Goal: Obtain resource: Download file/media

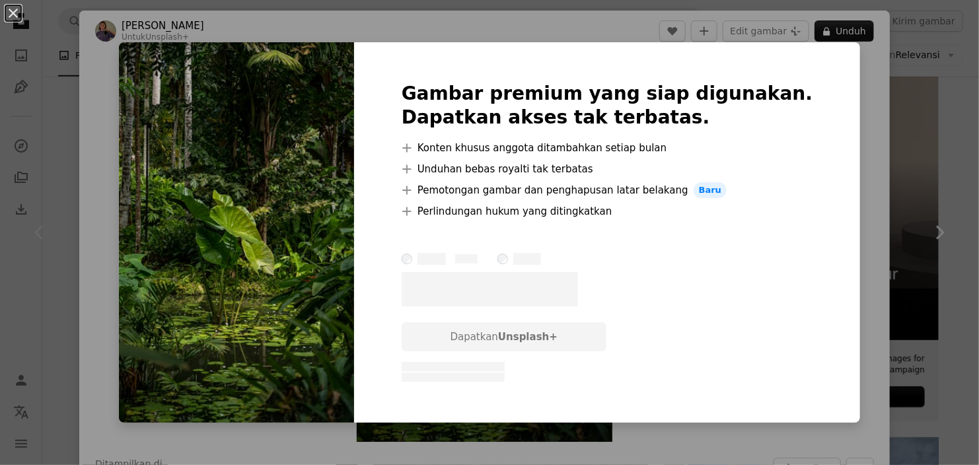
scroll to position [264, 0]
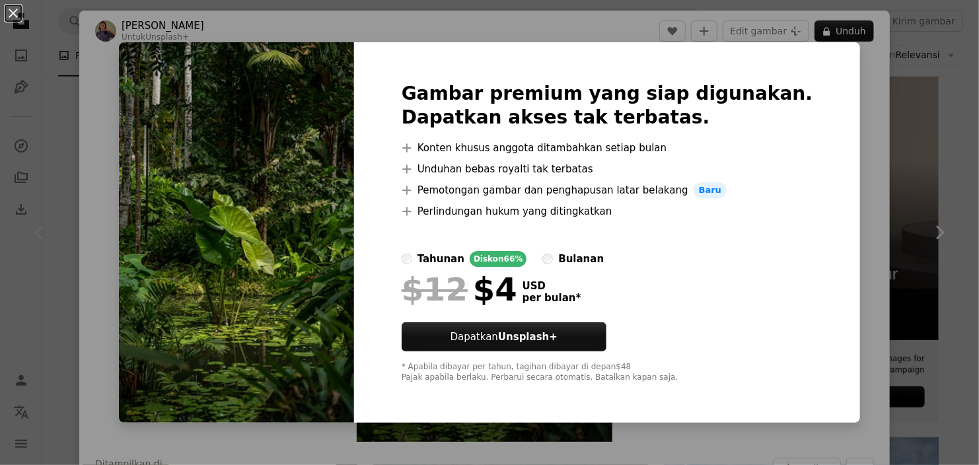
click at [855, 167] on div "An X shape Gambar premium yang siap digunakan. Dapatkan akses tak terbatas. A p…" at bounding box center [489, 232] width 979 height 465
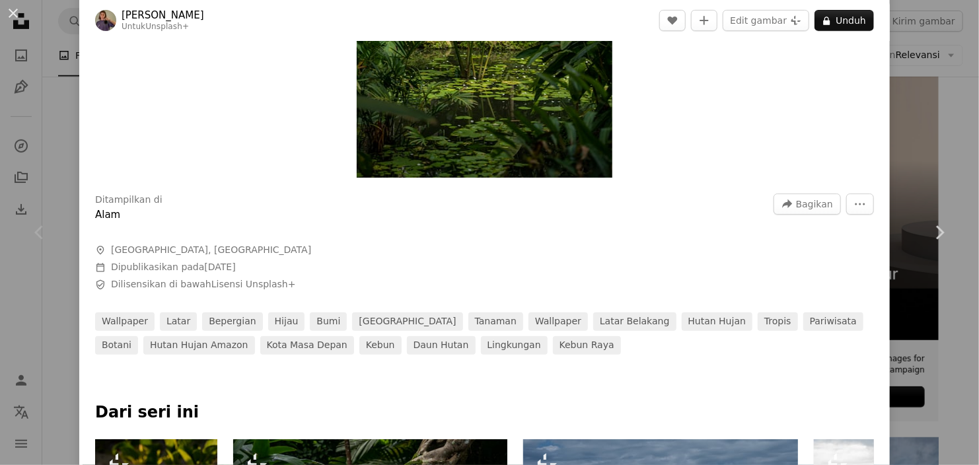
scroll to position [198, 0]
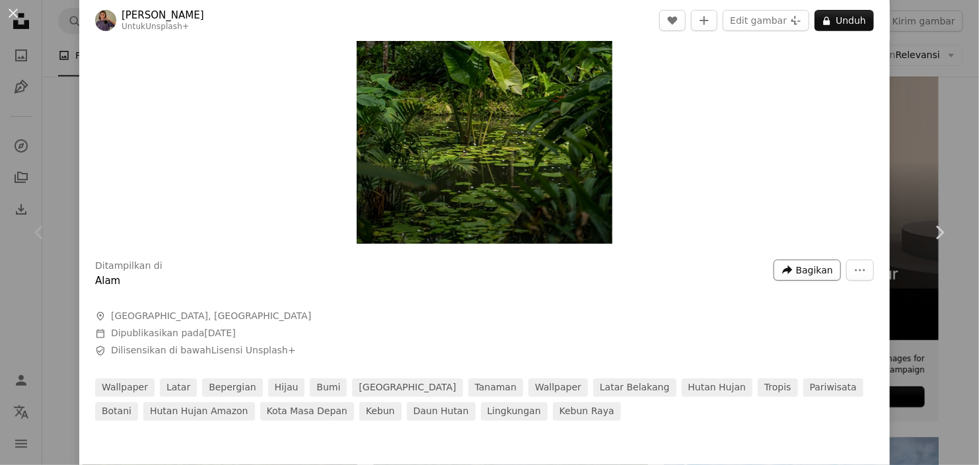
click at [799, 265] on button "A forward-right arrow Bagikan" at bounding box center [807, 270] width 67 height 21
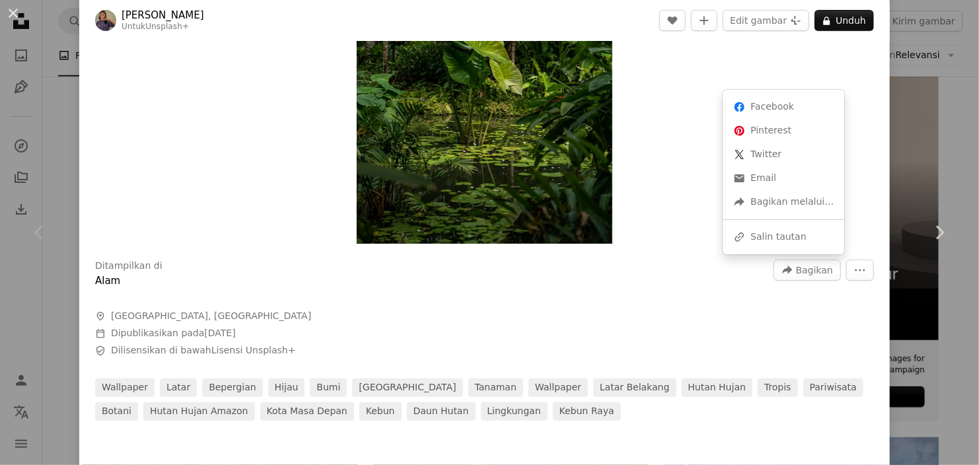
click at [589, 294] on dialog "An X shape Chevron left Chevron right [PERSON_NAME] Untuk Unsplash+ A heart A p…" at bounding box center [489, 232] width 979 height 465
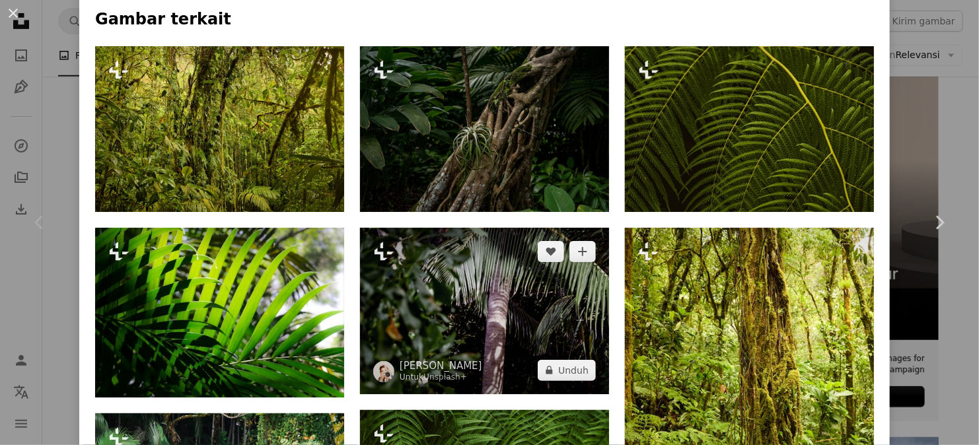
scroll to position [1123, 0]
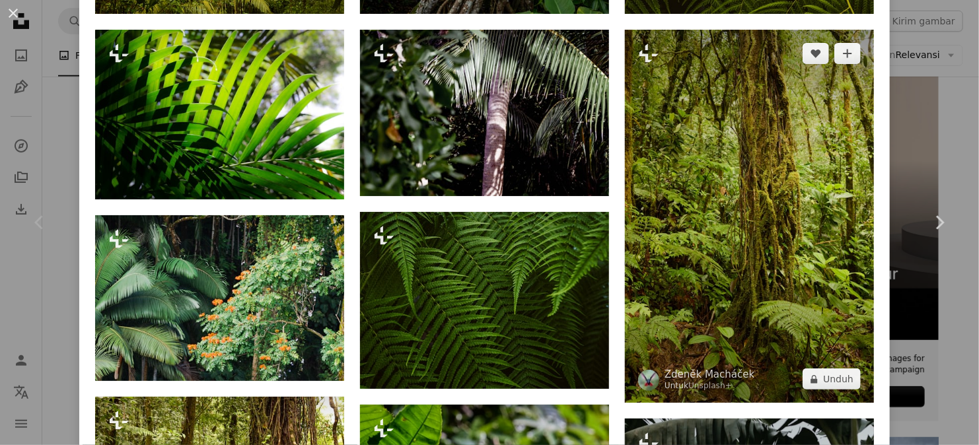
click at [790, 239] on img at bounding box center [749, 217] width 249 height 374
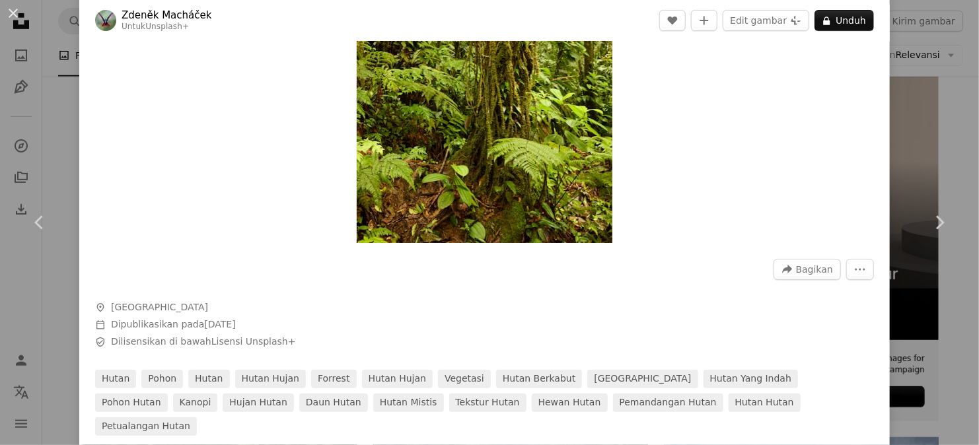
click at [548, 158] on img "Perbesar pada gambar ini" at bounding box center [485, 51] width 256 height 383
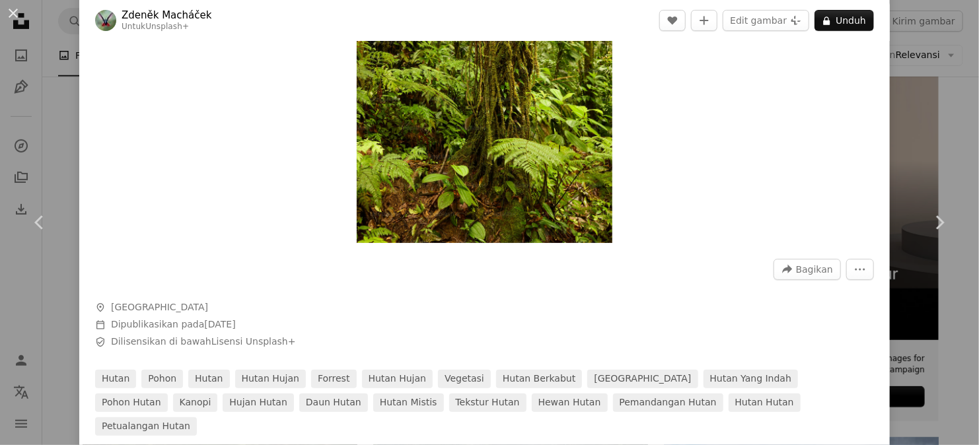
scroll to position [58, 0]
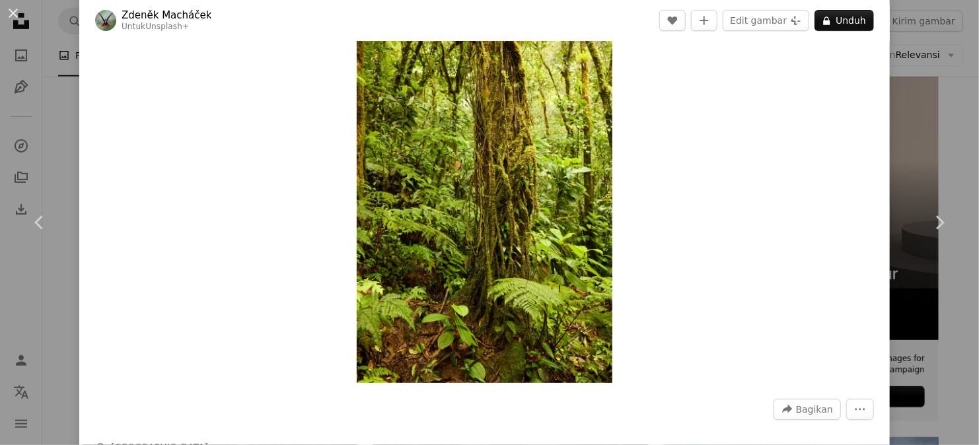
click at [531, 178] on img "Perbesar pada gambar ini" at bounding box center [485, 191] width 256 height 383
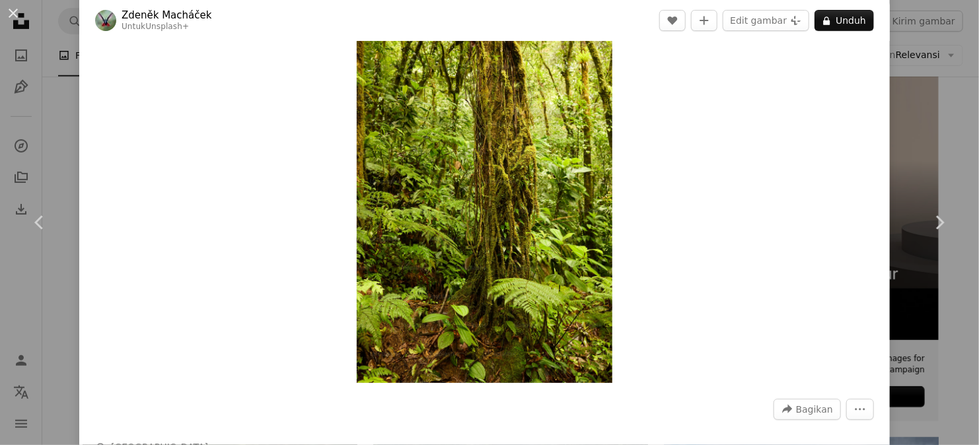
click at [531, 178] on img "Perbesar pada gambar ini" at bounding box center [485, 191] width 256 height 383
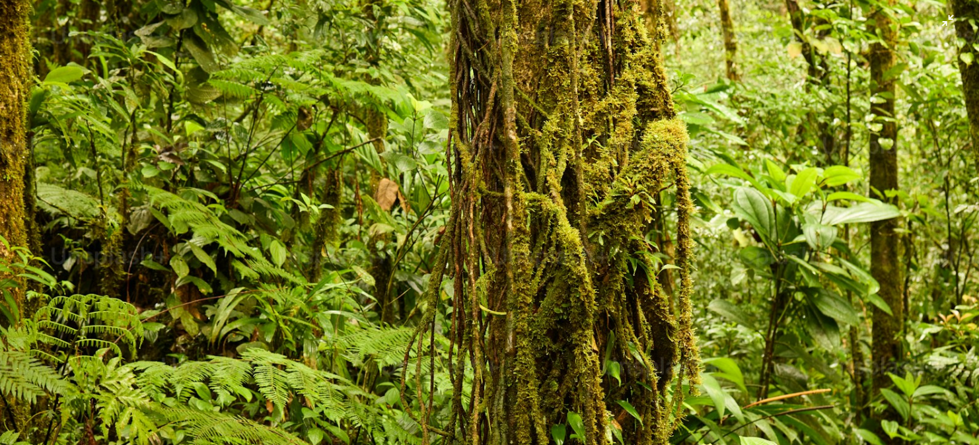
scroll to position [462, 0]
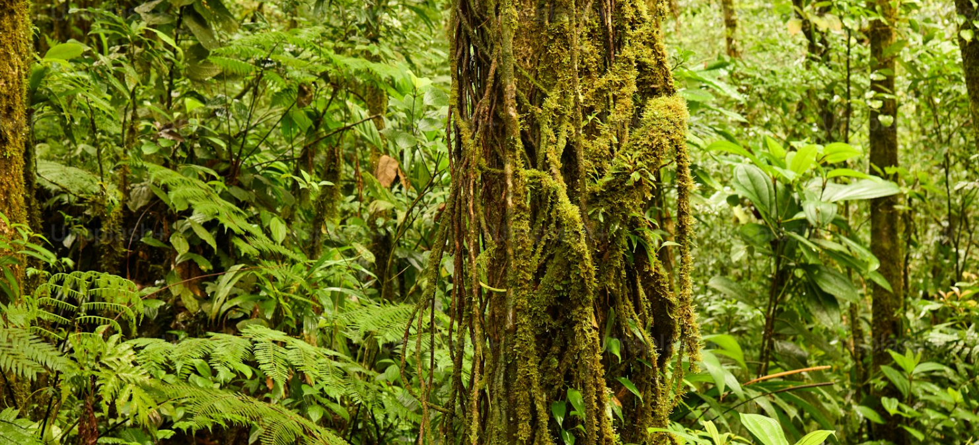
click at [554, 198] on img "Perkecil pada gambar ini" at bounding box center [489, 272] width 980 height 1470
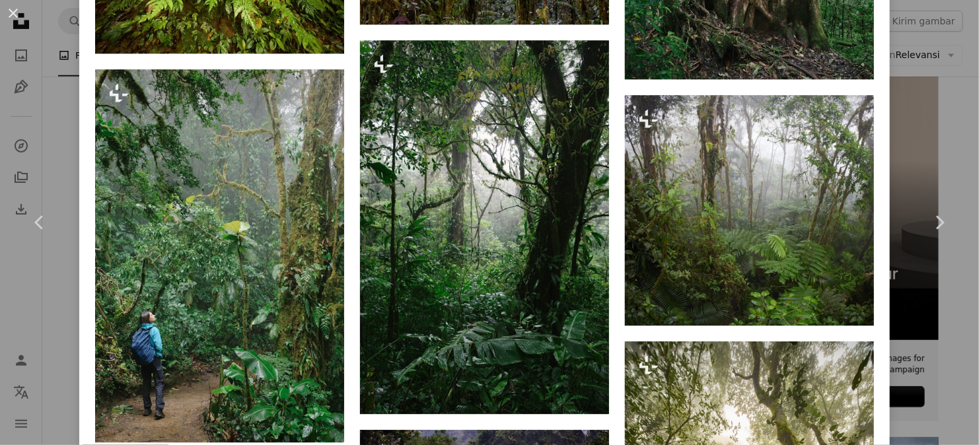
scroll to position [1651, 0]
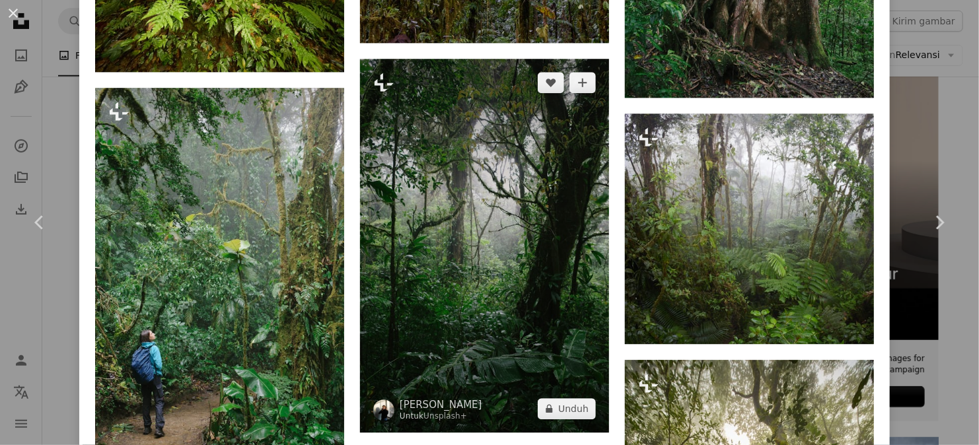
click at [500, 229] on img at bounding box center [484, 246] width 249 height 374
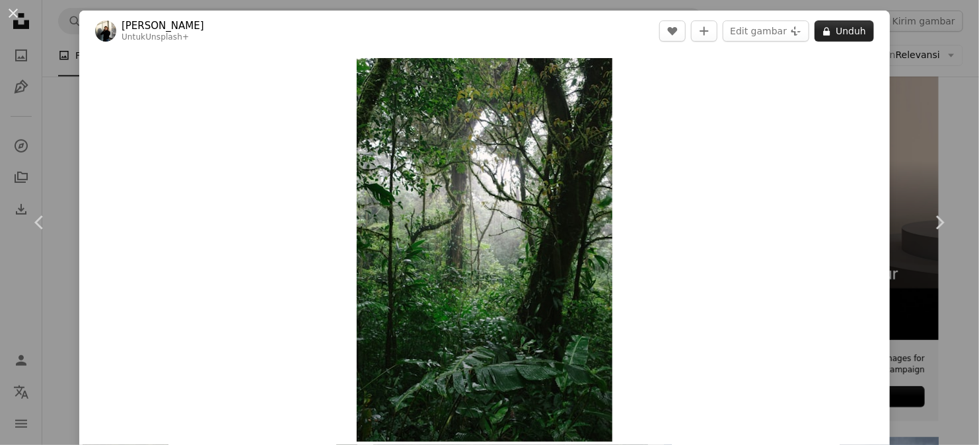
click at [818, 28] on button "A lock Unduh" at bounding box center [843, 30] width 59 height 21
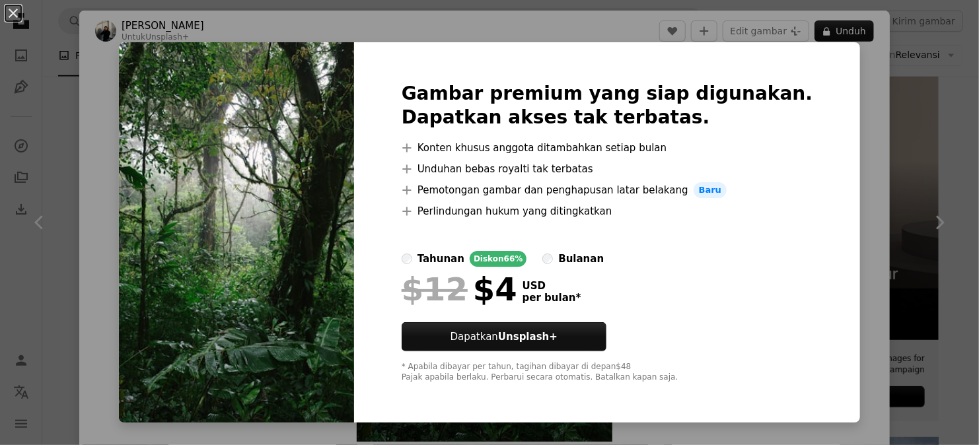
click at [951, 75] on div "An X shape Gambar premium yang siap digunakan. Dapatkan akses tak terbatas. A p…" at bounding box center [489, 222] width 979 height 445
